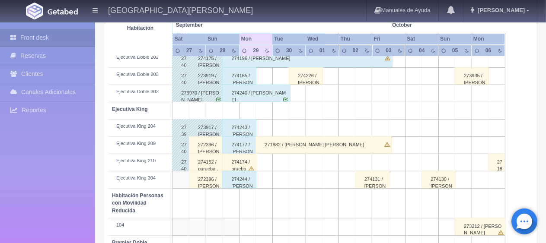
scroll to position [331, 0]
click at [248, 74] on div "274165 / [PERSON_NAME]" at bounding box center [239, 75] width 34 height 17
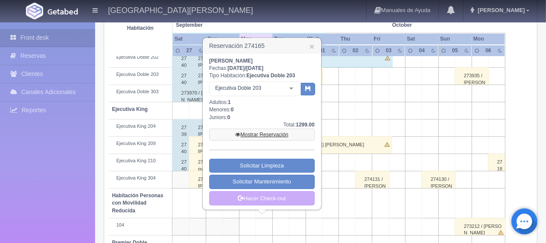
click at [269, 132] on link "Mostrar Reservación" at bounding box center [261, 135] width 105 height 12
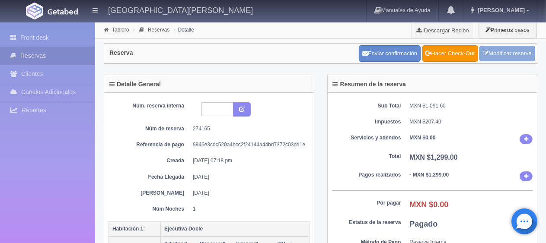
click at [501, 53] on link "Modificar reserva" at bounding box center [507, 54] width 56 height 16
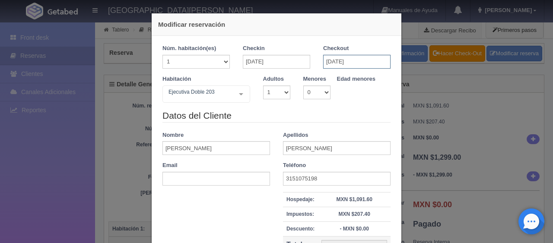
click at [335, 62] on input "[DATE]" at bounding box center [356, 62] width 67 height 14
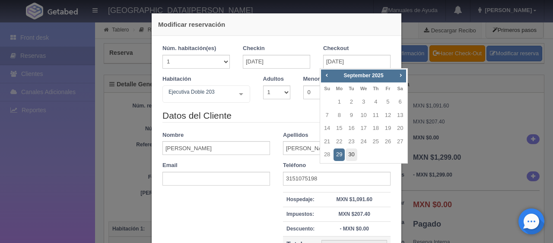
click at [351, 154] on link "30" at bounding box center [351, 155] width 11 height 13
type input "[DATE]"
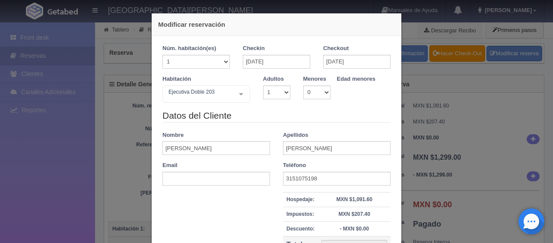
checkbox input "false"
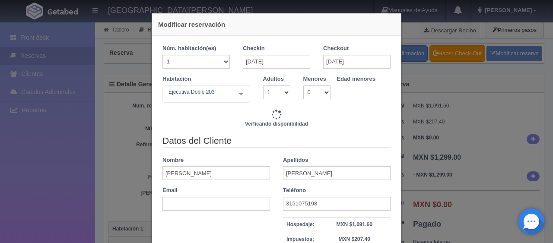
type input "2598.00"
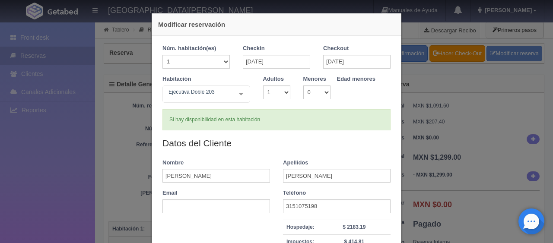
scroll to position [123, 0]
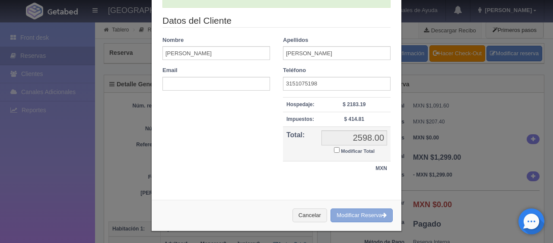
click at [350, 217] on button "Modificar Reserva" at bounding box center [361, 216] width 62 height 14
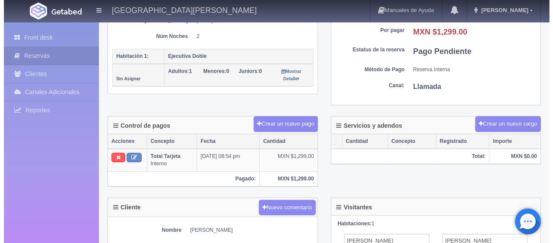
scroll to position [130, 0]
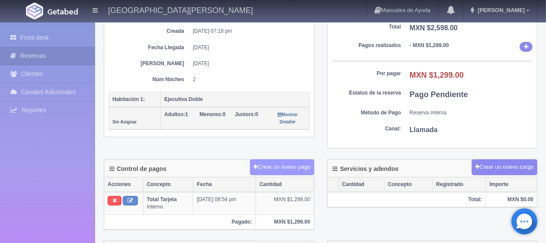
click at [278, 169] on button "Crear un nuevo pago" at bounding box center [282, 167] width 64 height 16
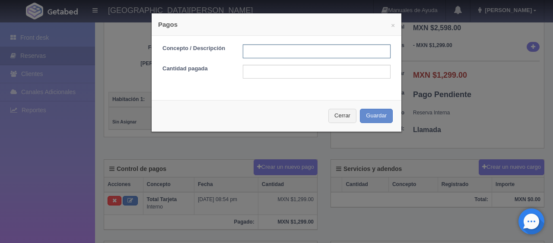
click at [256, 55] on input "text" at bounding box center [317, 51] width 148 height 14
type input "Total Tarjeta"
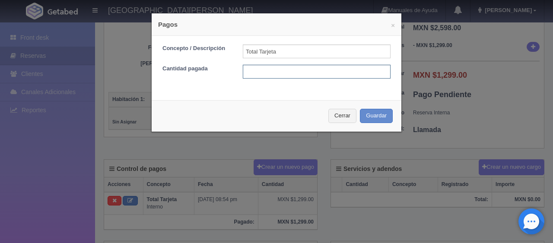
click at [273, 71] on input "text" at bounding box center [317, 72] width 148 height 14
type input "1299"
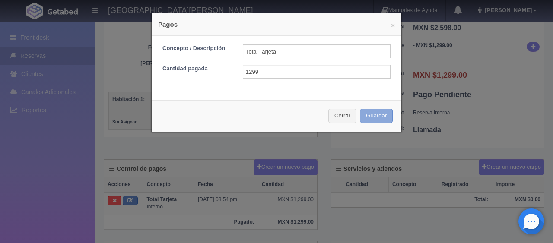
click at [361, 118] on button "Guardar" at bounding box center [376, 116] width 33 height 14
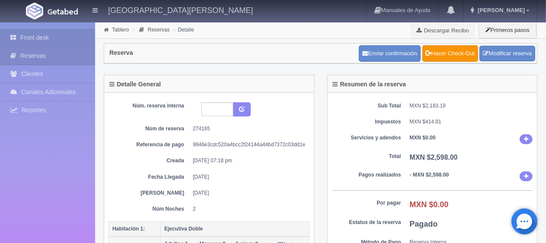
click at [72, 34] on link "Front desk" at bounding box center [47, 38] width 95 height 18
